Goal: Task Accomplishment & Management: Manage account settings

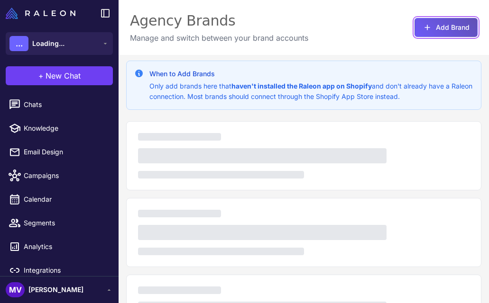
click at [440, 19] on button "Add Brand" at bounding box center [445, 27] width 63 height 19
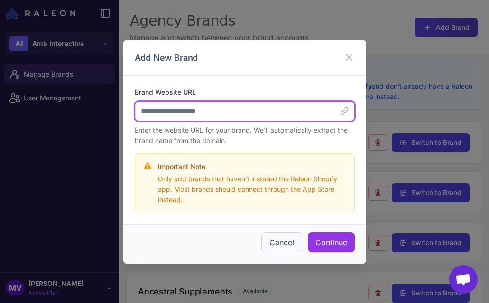
click at [211, 111] on input "Brand Website URL" at bounding box center [245, 111] width 220 height 20
paste input "**********"
type input "**********"
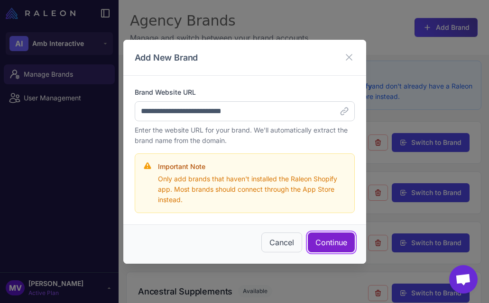
click at [330, 242] on button "Continue" at bounding box center [331, 243] width 47 height 20
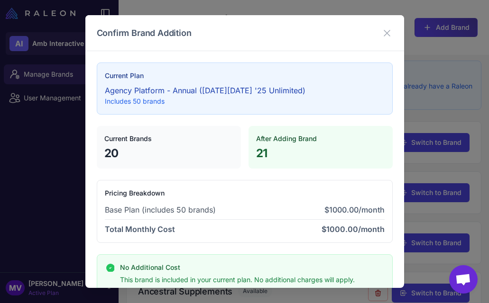
scroll to position [56, 0]
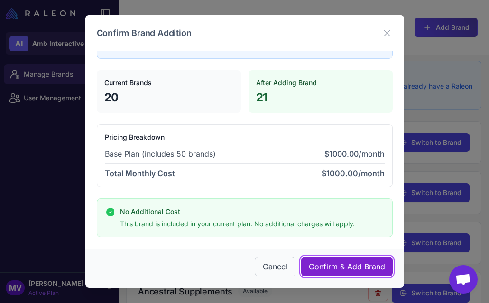
click at [345, 260] on button "Confirm & Add Brand" at bounding box center [346, 267] width 91 height 20
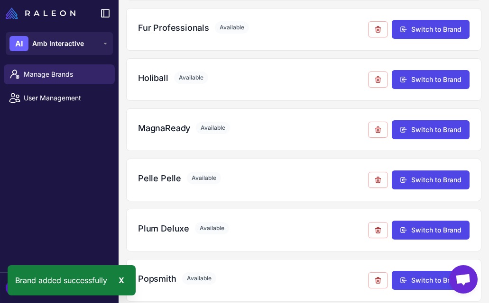
scroll to position [877, 0]
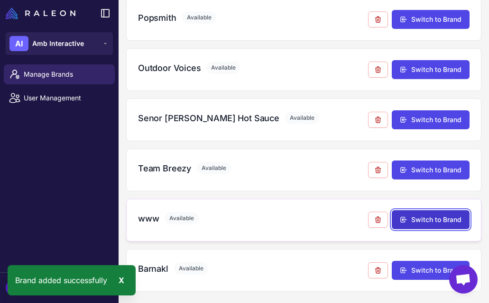
click at [442, 220] on button "Switch to Brand" at bounding box center [430, 219] width 78 height 19
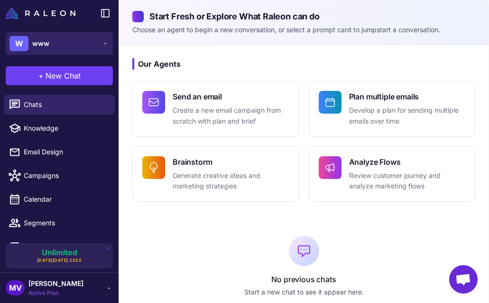
click at [93, 44] on button "W www" at bounding box center [59, 43] width 107 height 23
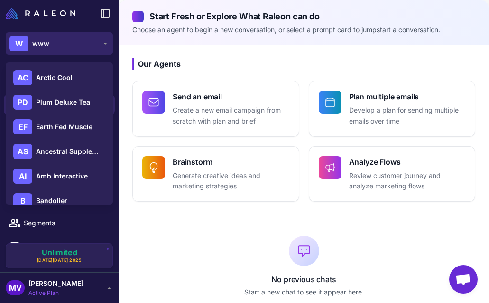
click at [93, 44] on button "W www" at bounding box center [59, 43] width 107 height 23
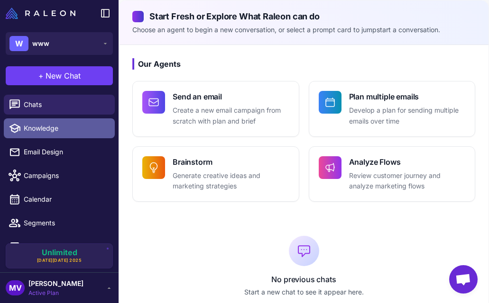
click at [72, 128] on span "Knowledge" at bounding box center [65, 128] width 83 height 10
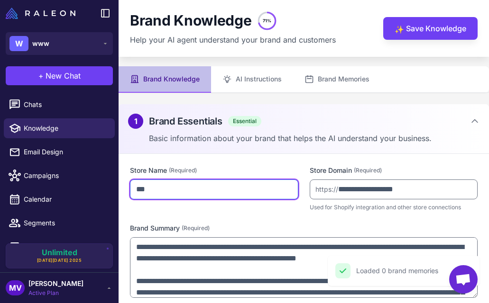
click at [142, 192] on input "***" at bounding box center [214, 190] width 168 height 20
type input "**********"
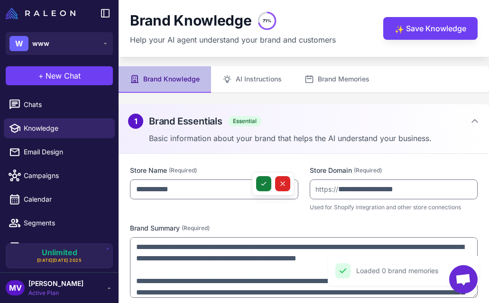
click at [258, 186] on button at bounding box center [263, 183] width 15 height 15
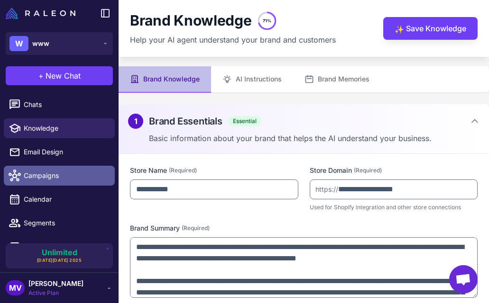
scroll to position [41, 0]
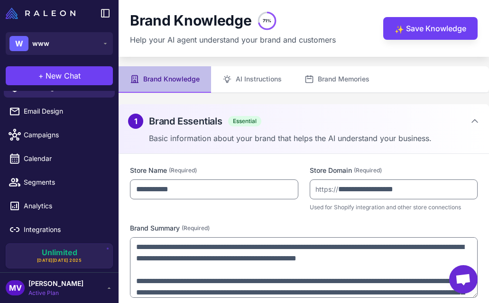
click at [56, 242] on ul "Chats Knowledge Email Design Campaigns Calendar Segments Analytics Integrations" at bounding box center [59, 146] width 118 height 193
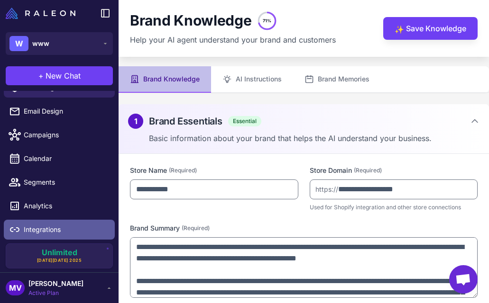
click at [63, 228] on span "Integrations" at bounding box center [65, 230] width 83 height 10
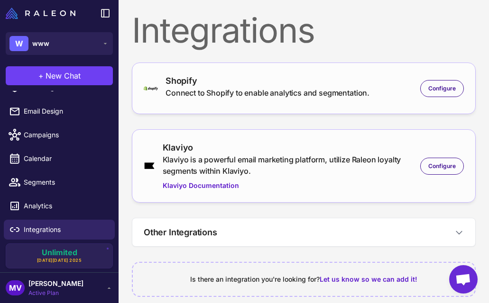
scroll to position [11, 0]
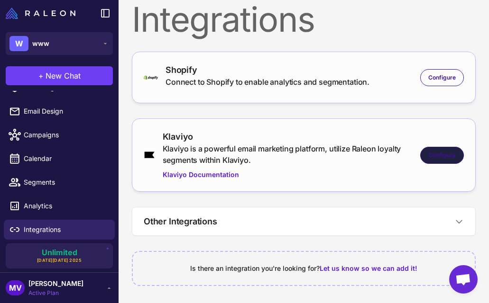
click at [432, 151] on span "Configure" at bounding box center [441, 155] width 27 height 9
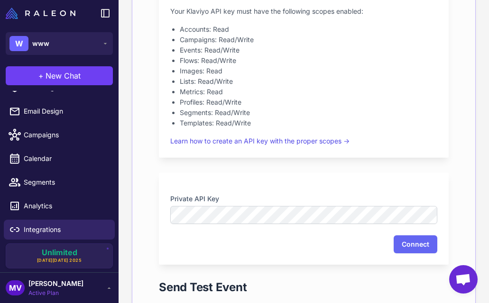
scroll to position [270, 0]
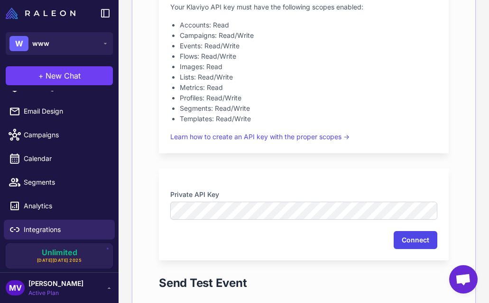
click at [426, 239] on button "Connect" at bounding box center [415, 240] width 44 height 18
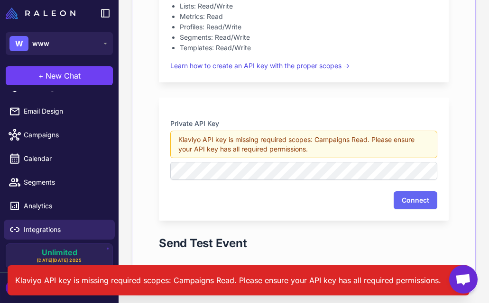
scroll to position [342, 0]
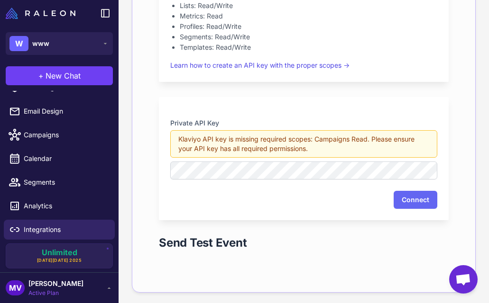
click at [411, 194] on button "Connect" at bounding box center [415, 200] width 44 height 18
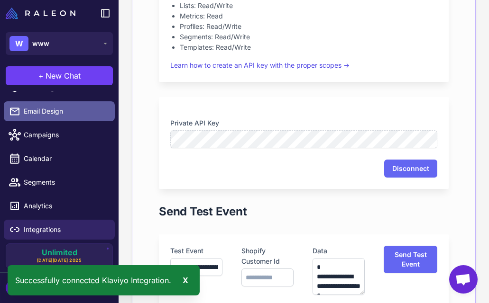
scroll to position [0, 0]
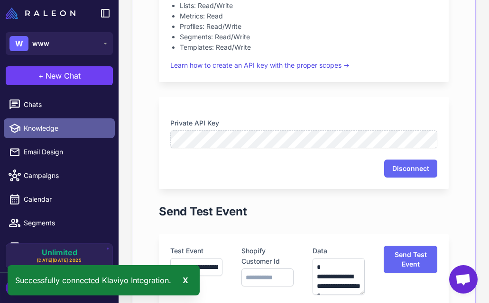
click at [56, 127] on span "Knowledge" at bounding box center [65, 128] width 83 height 10
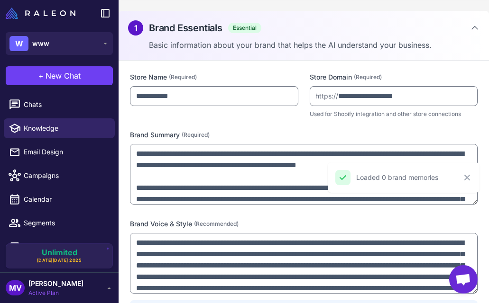
scroll to position [161, 0]
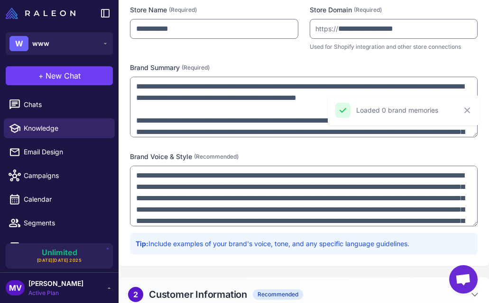
click at [108, 281] on div "MV Michelle Veralli Active Plan" at bounding box center [59, 288] width 107 height 19
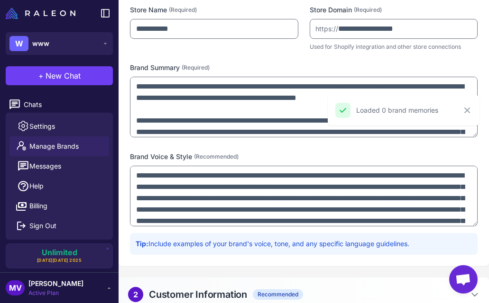
click at [56, 145] on span "Manage Brands" at bounding box center [53, 146] width 49 height 10
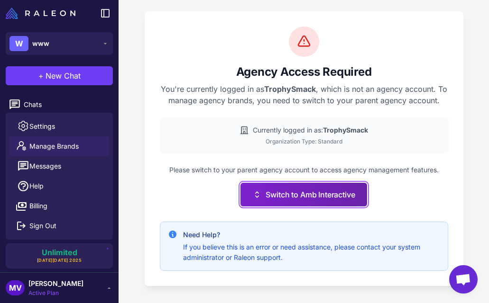
click at [283, 188] on button "Switch to Amb Interactive" at bounding box center [303, 195] width 126 height 24
